Goal: Task Accomplishment & Management: Manage account settings

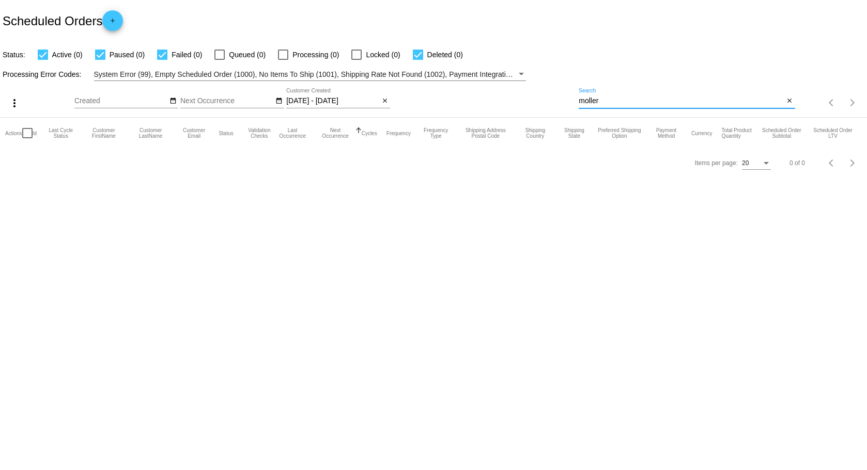
drag, startPoint x: 632, startPoint y: 97, endPoint x: 494, endPoint y: 93, distance: 137.4
click at [494, 93] on div "more_vert Oct Jan Feb Mar Apr 1" at bounding box center [433, 99] width 867 height 37
click at [789, 104] on mat-icon "search" at bounding box center [788, 103] width 12 height 16
click at [324, 100] on input "10/02/2025 - 02/28/2026" at bounding box center [332, 101] width 93 height 8
select select "1"
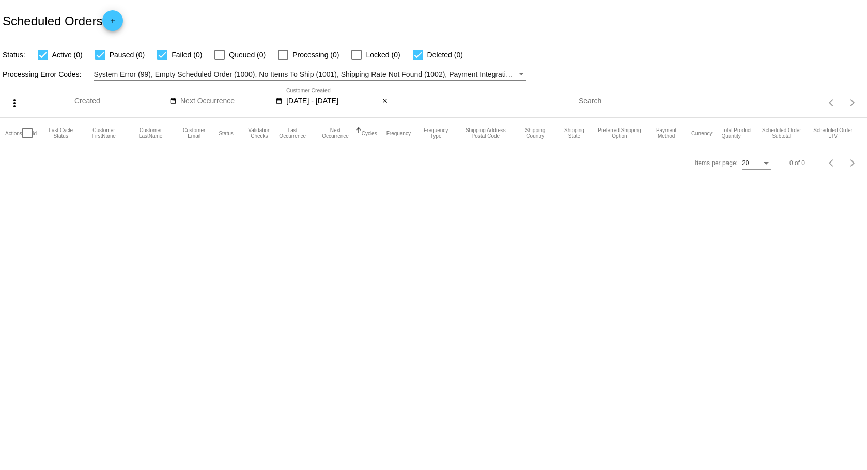
select select "2026"
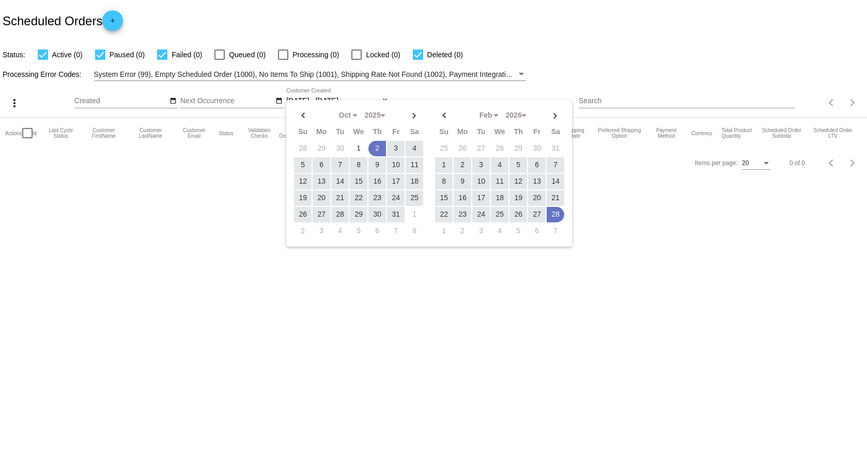
click at [644, 346] on body "Scheduled Orders add Status: Active (0) Paused (0) Failed (0) Queued (0) Proces…" at bounding box center [433, 235] width 867 height 470
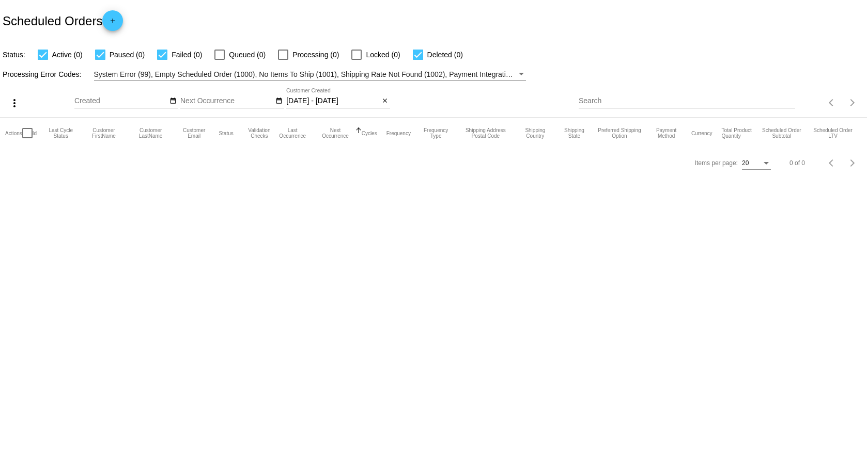
click at [328, 102] on input "10/02/2025 - 02/28/2026" at bounding box center [332, 101] width 93 height 8
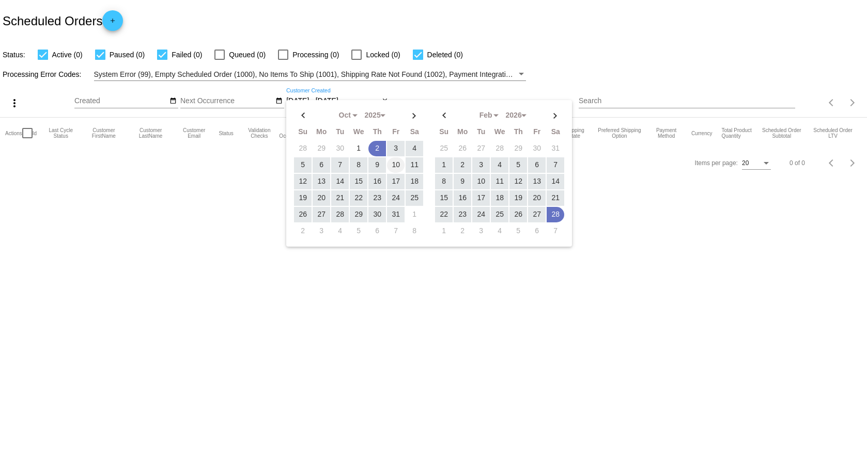
click at [391, 165] on td "10" at bounding box center [396, 165] width 18 height 15
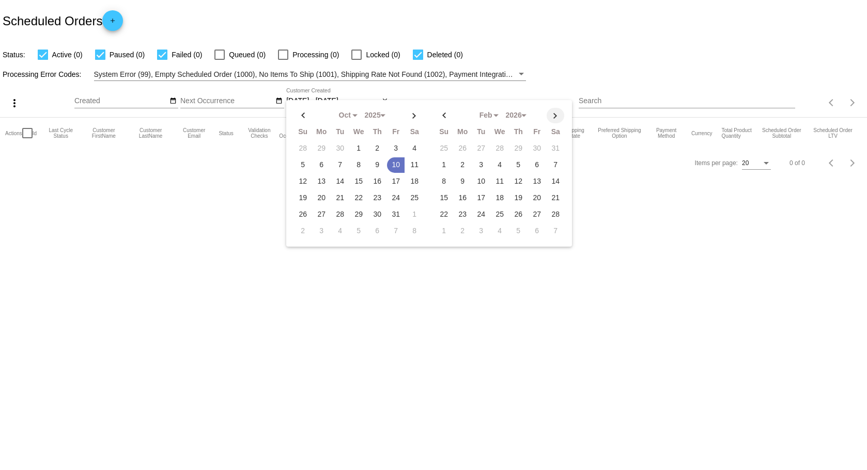
click at [555, 115] on th at bounding box center [555, 115] width 18 height 15
select select "3"
click at [515, 213] on td "30" at bounding box center [518, 214] width 18 height 15
type input "10/10/2025 - 04/30/2026"
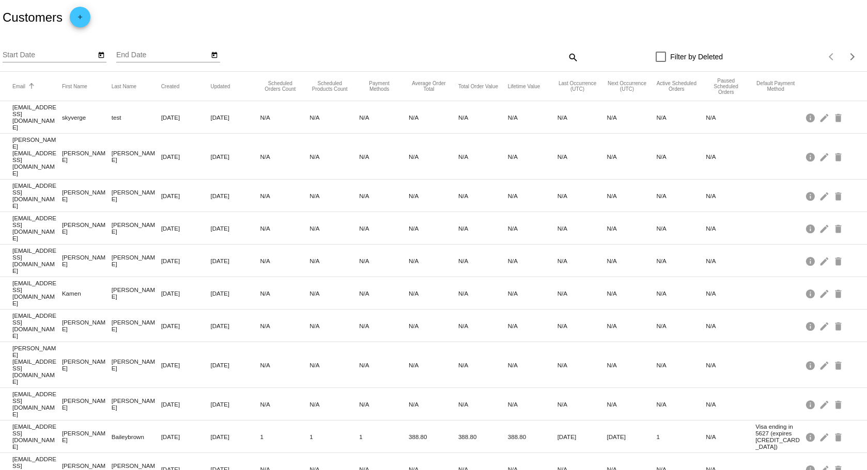
click at [15, 86] on button "Email" at bounding box center [18, 86] width 13 height 6
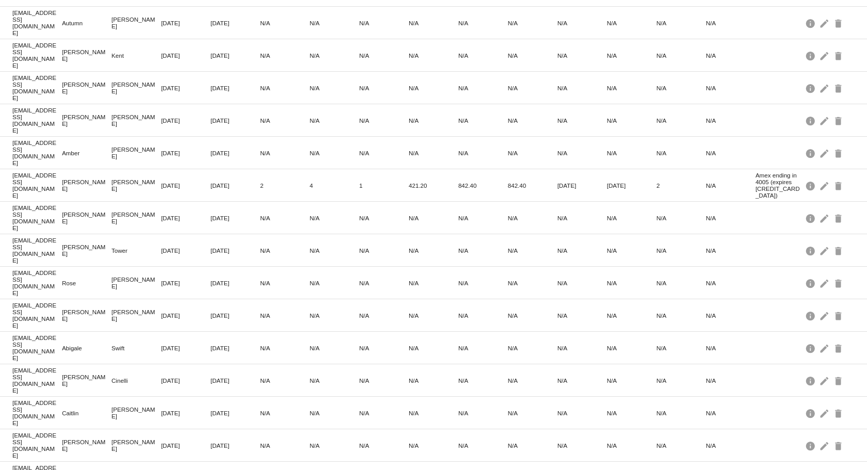
scroll to position [174, 0]
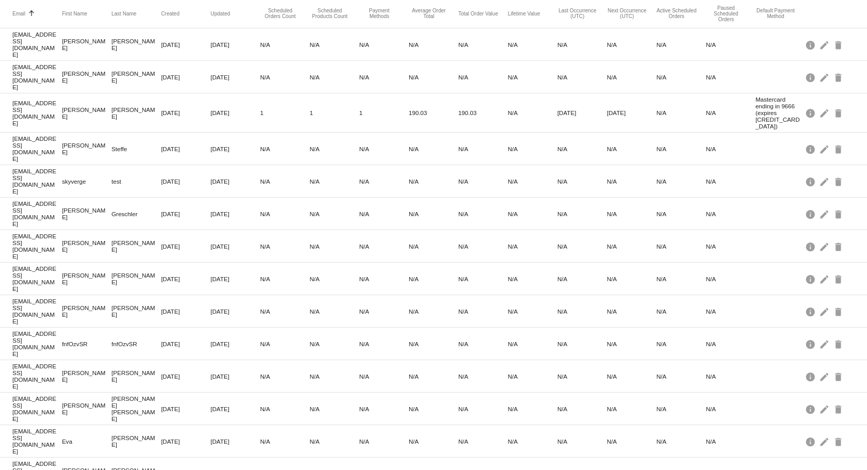
click at [43, 328] on mat-cell "[EMAIL_ADDRESS][DOMAIN_NAME]" at bounding box center [37, 344] width 50 height 32
click at [805, 336] on mat-icon "info" at bounding box center [811, 344] width 12 height 16
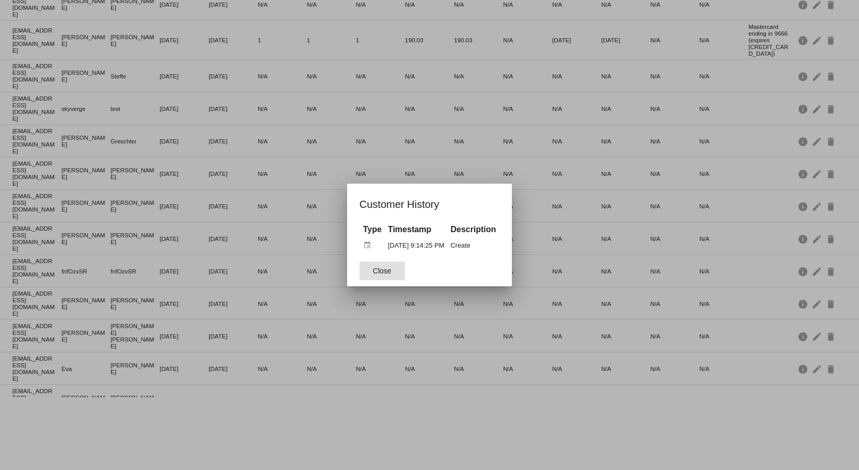
click at [382, 276] on button "Close" at bounding box center [381, 271] width 45 height 19
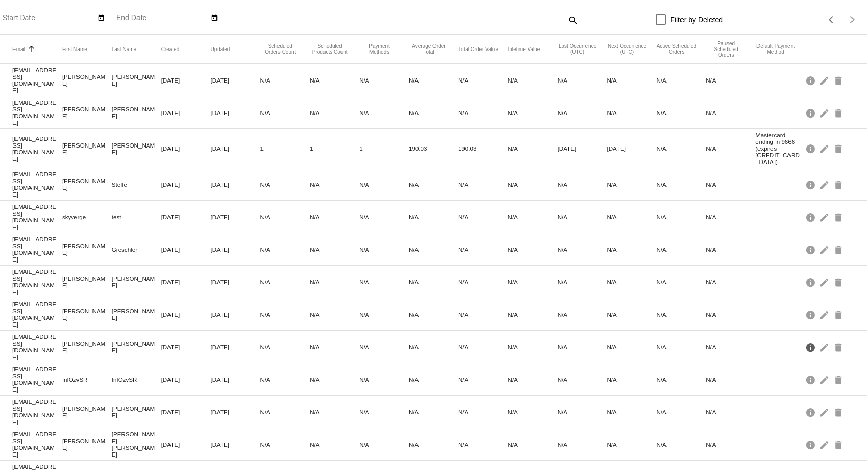
scroll to position [0, 0]
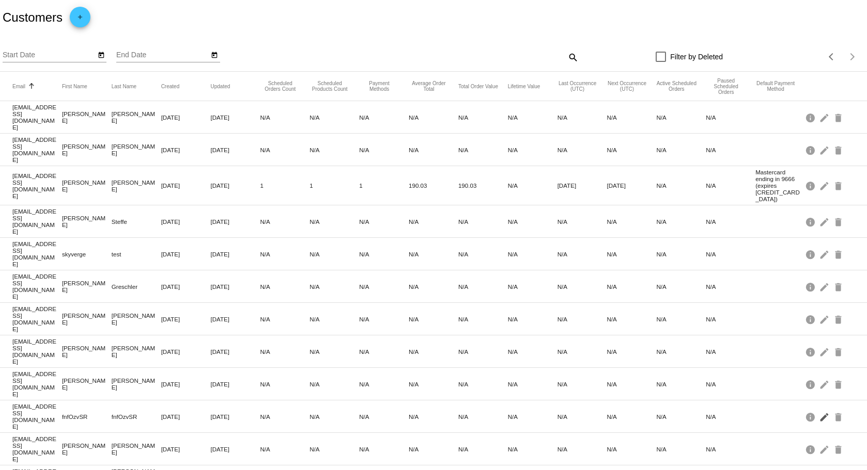
click at [819, 409] on mat-icon "edit" at bounding box center [825, 417] width 12 height 16
